Goal: Information Seeking & Learning: Learn about a topic

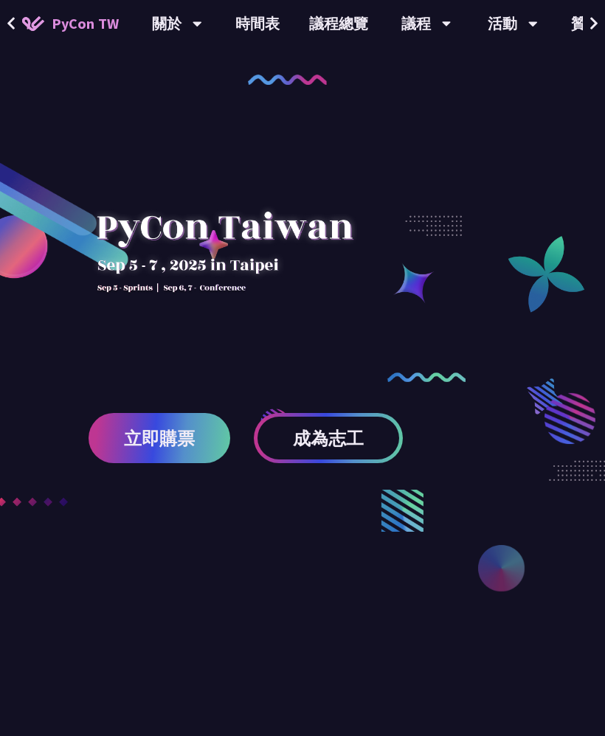
click at [254, 31] on link "時間表" at bounding box center [258, 23] width 74 height 47
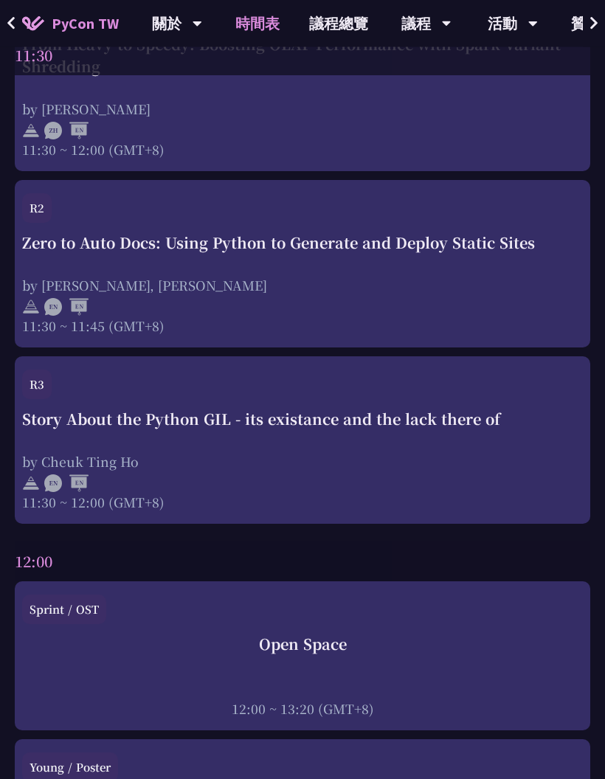
scroll to position [2513, 0]
click at [548, 426] on div "Story About the Python GIL - its existance and the lack there of" at bounding box center [302, 419] width 560 height 22
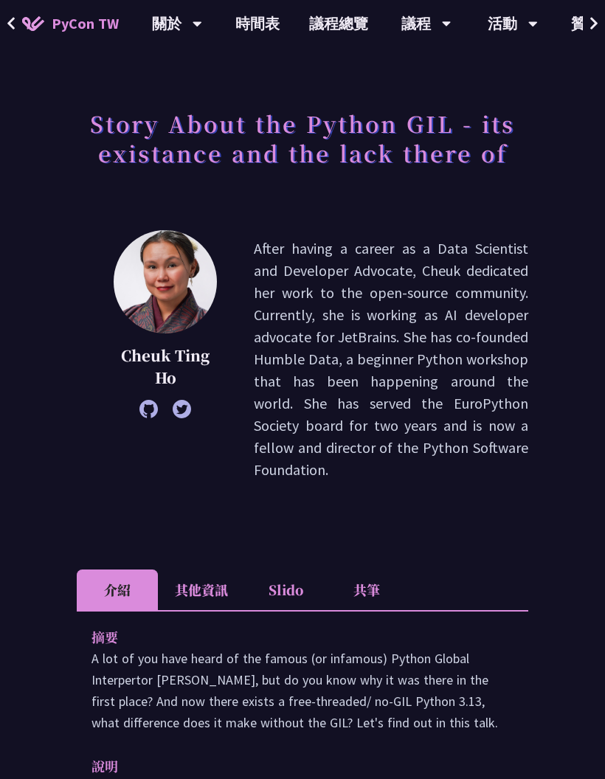
scroll to position [46, 0]
click at [10, 17] on icon at bounding box center [12, 23] width 10 height 15
click at [7, 15] on span at bounding box center [12, 24] width 10 height 22
click at [7, 23] on icon at bounding box center [12, 23] width 10 height 15
click at [6, 7] on button at bounding box center [11, 23] width 22 height 47
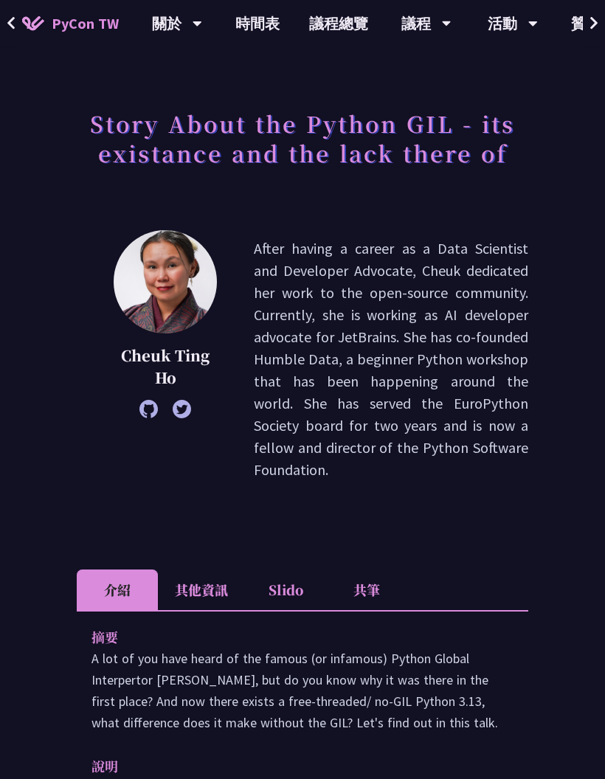
click at [72, 21] on span "PyCon TW" at bounding box center [85, 24] width 67 height 22
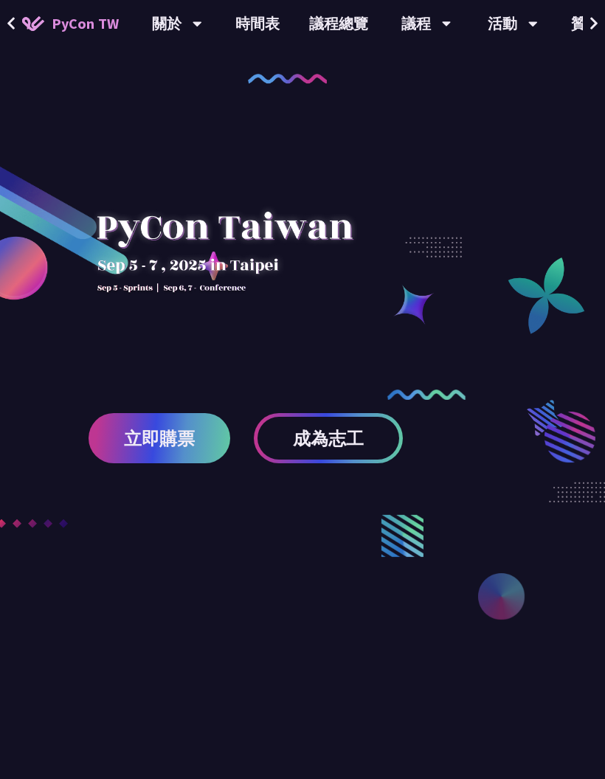
click at [245, 70] on div "立即購票 成為志工" at bounding box center [302, 367] width 605 height 735
click at [249, 19] on link "時間表" at bounding box center [258, 23] width 74 height 47
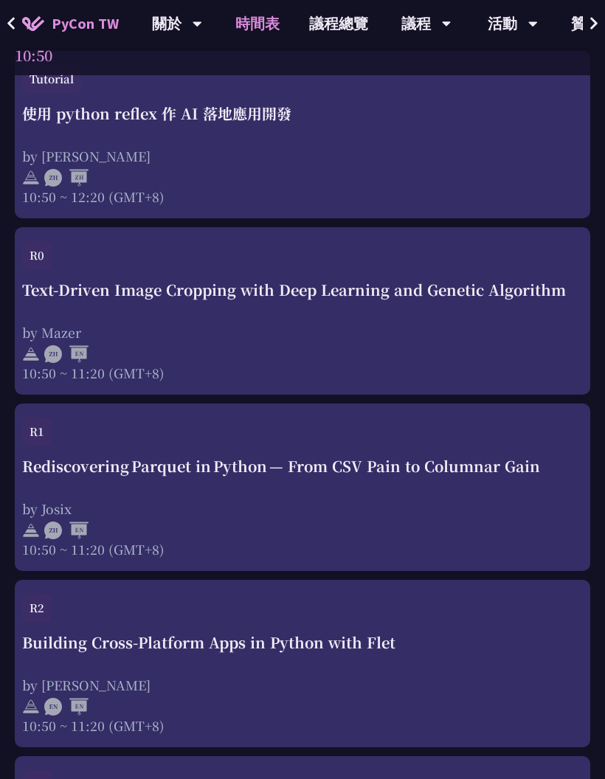
scroll to position [1069, 0]
click at [436, 485] on div "Rediscovering Parquet in Python — From CSV Pain to Columnar Gain by [PERSON_NAM…" at bounding box center [302, 505] width 560 height 103
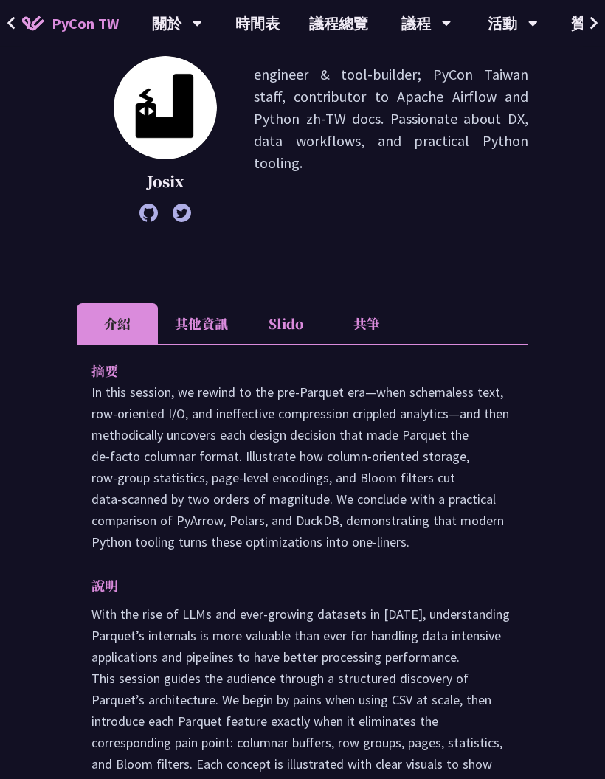
click at [368, 315] on li "共筆" at bounding box center [366, 324] width 81 height 41
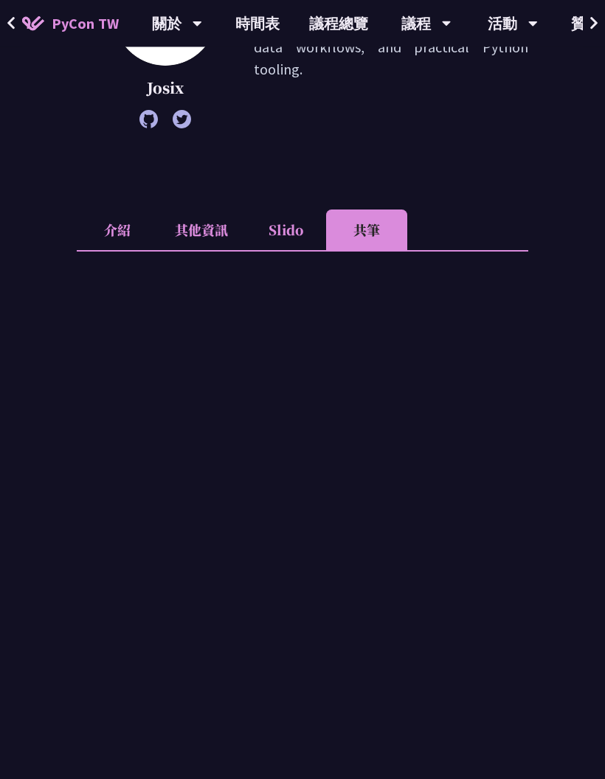
scroll to position [350, 0]
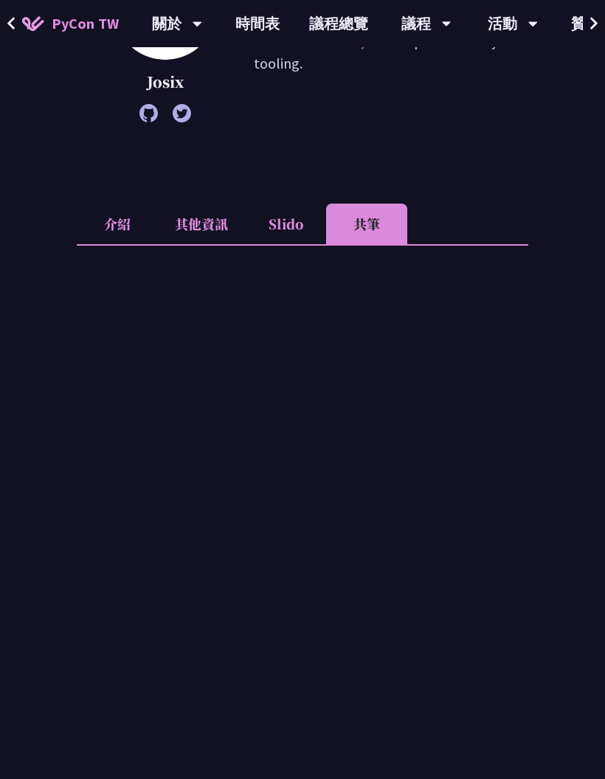
click at [549, 490] on div "Rediscovering Parquet in Python — From CSV Pain to Columnar Gain Josix engineer…" at bounding box center [302, 522] width 605 height 1744
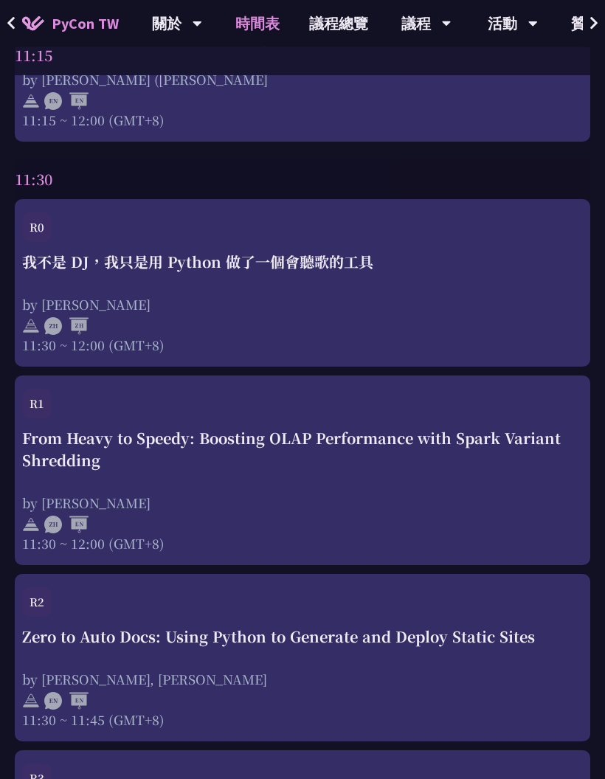
scroll to position [2120, 0]
click at [62, 424] on div "R1" at bounding box center [302, 407] width 560 height 38
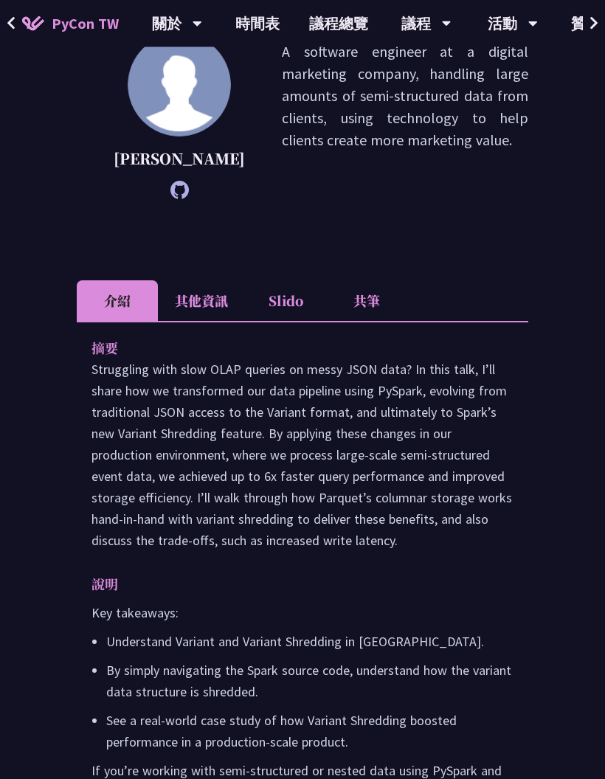
scroll to position [274, 0]
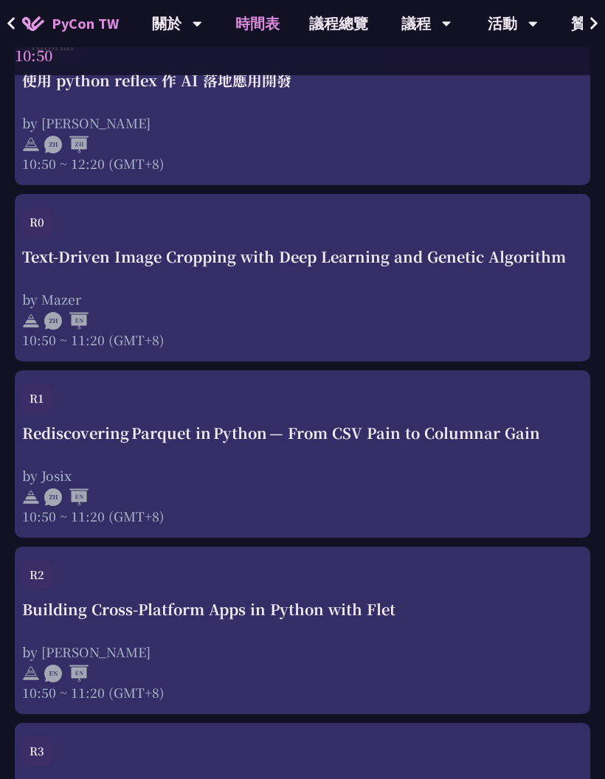
scroll to position [2120, 0]
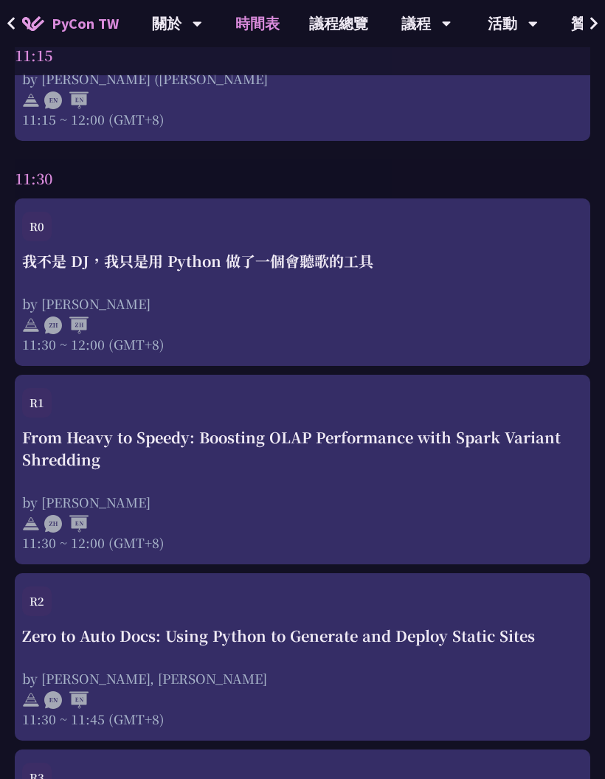
click at [32, 272] on div "我不是 DJ，我只是用 Python 做了一個會聽歌的工具" at bounding box center [302, 261] width 560 height 22
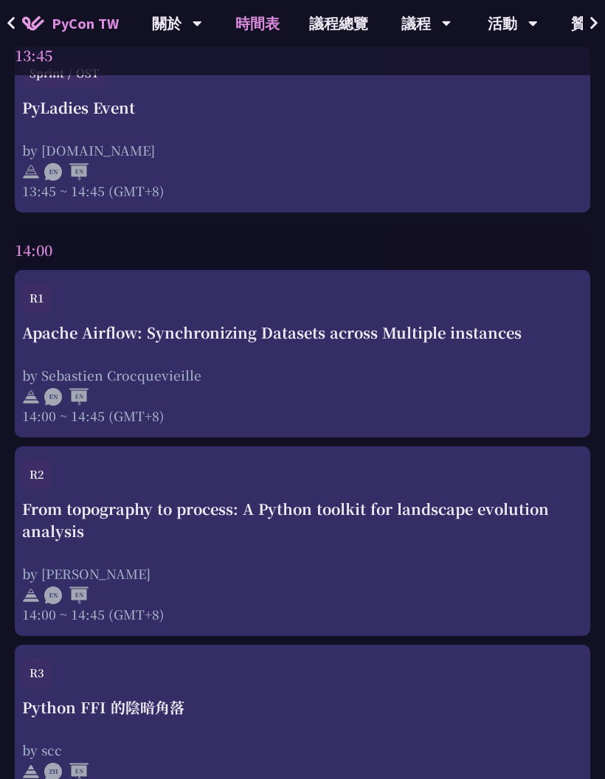
scroll to position [4566, 0]
